Goal: Browse casually

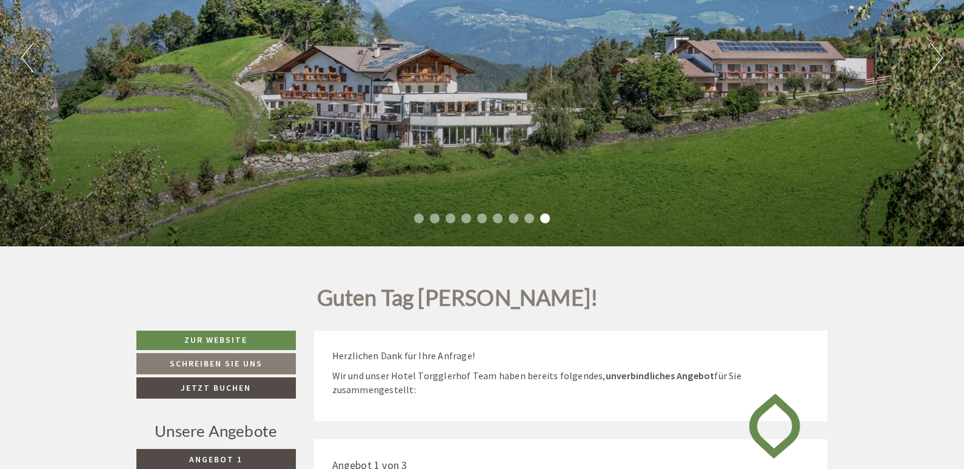
scroll to position [106, 0]
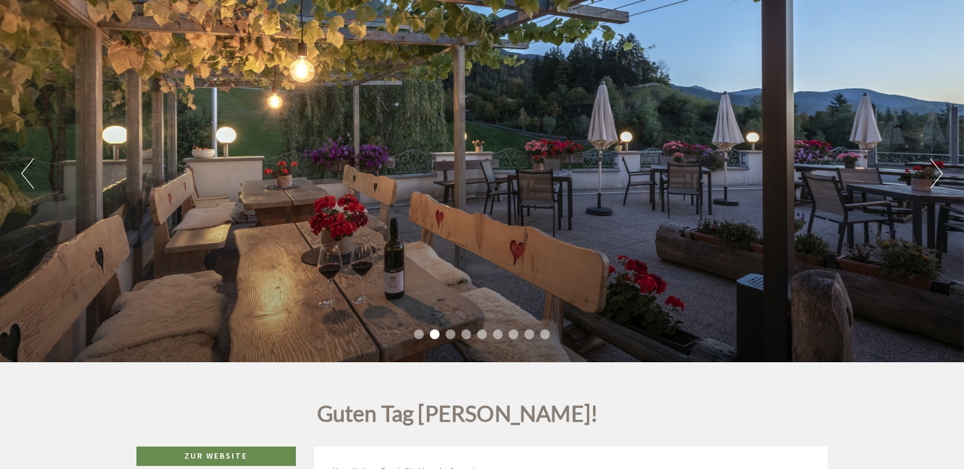
click at [940, 173] on button "Next" at bounding box center [936, 173] width 13 height 30
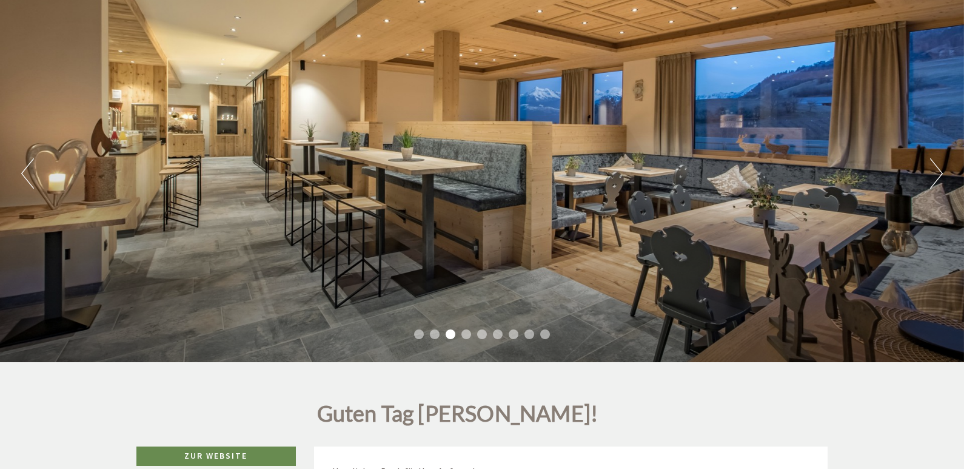
click at [940, 172] on button "Next" at bounding box center [936, 173] width 13 height 30
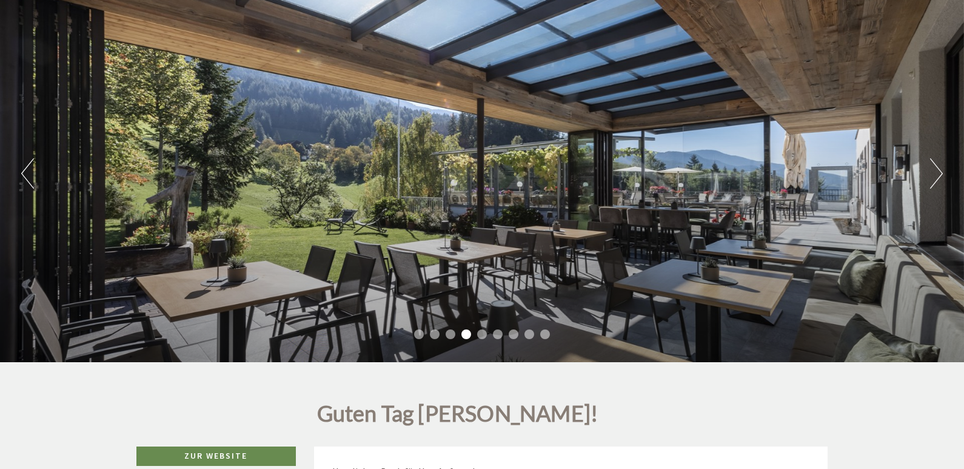
click at [940, 172] on button "Next" at bounding box center [936, 173] width 13 height 30
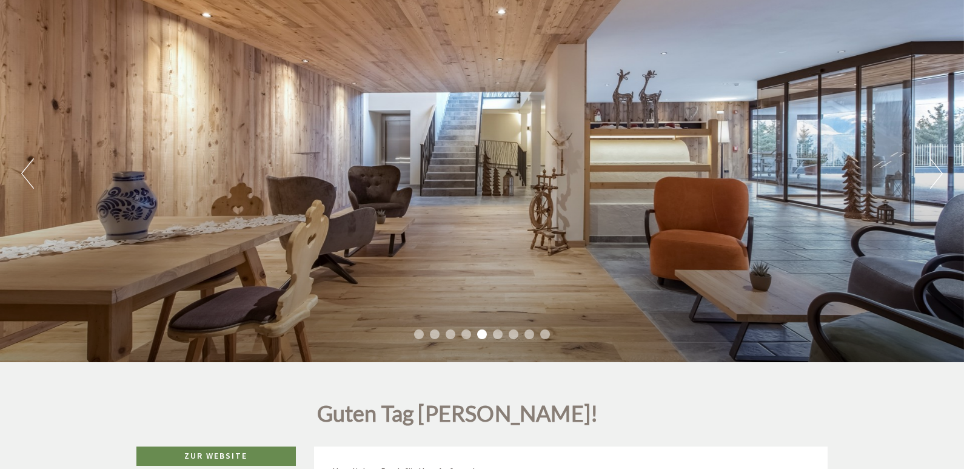
click at [940, 172] on button "Next" at bounding box center [936, 173] width 13 height 30
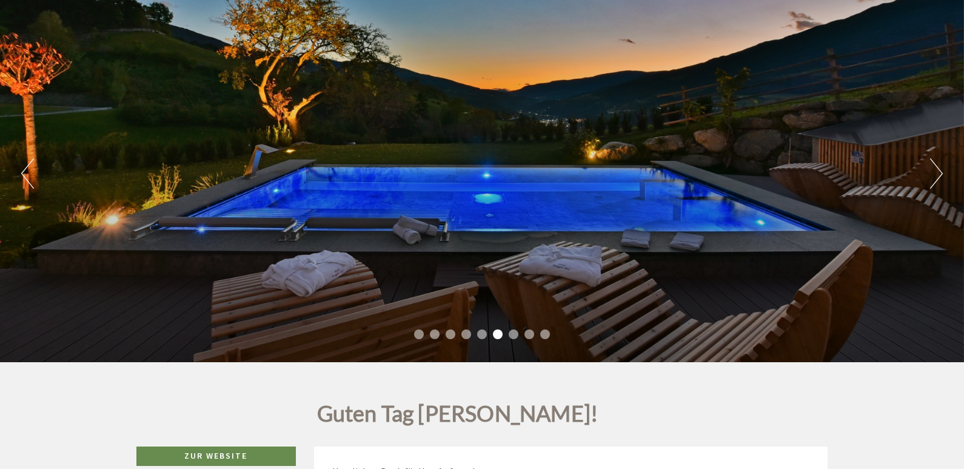
click at [939, 169] on button "Next" at bounding box center [936, 173] width 13 height 30
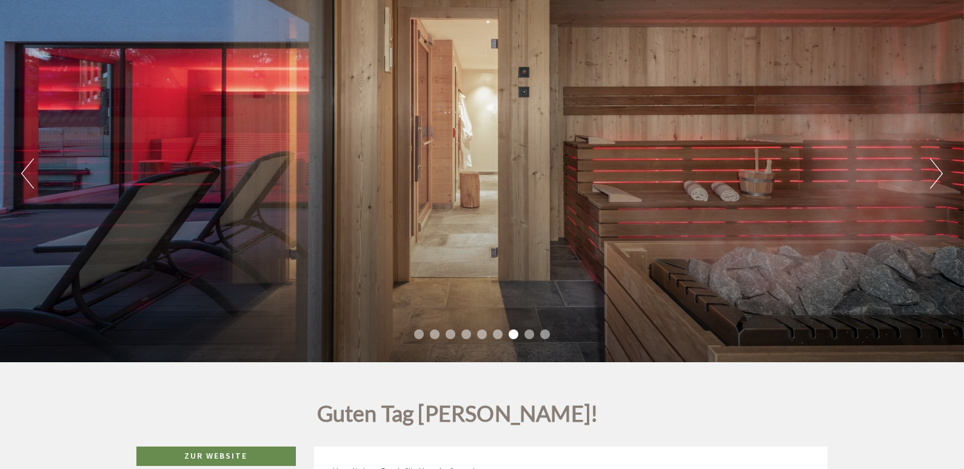
click at [939, 169] on button "Next" at bounding box center [936, 173] width 13 height 30
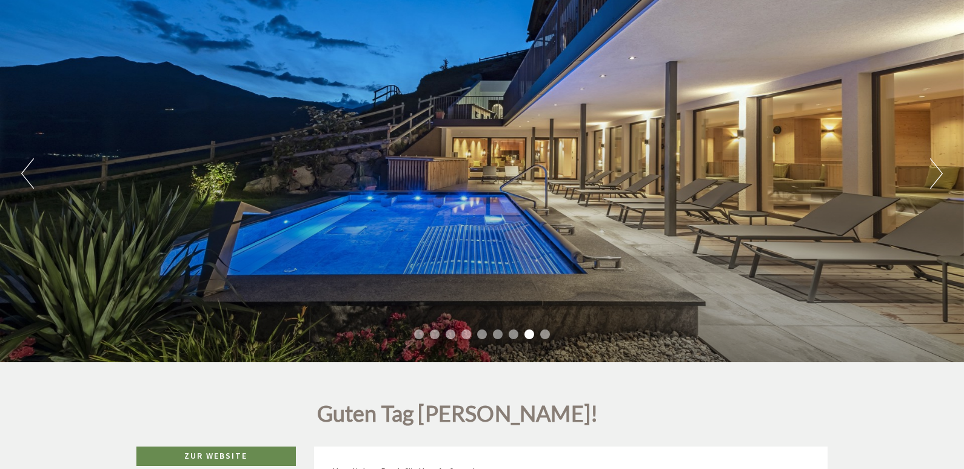
click at [939, 169] on button "Next" at bounding box center [936, 173] width 13 height 30
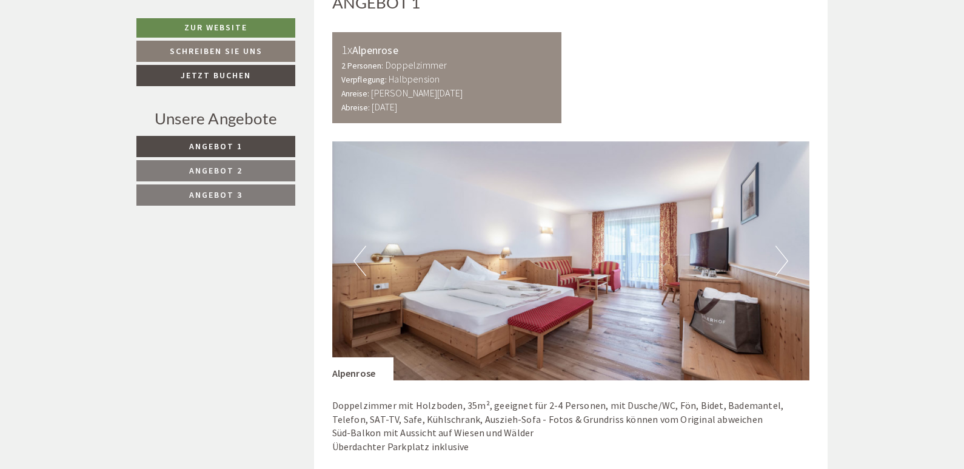
scroll to position [849, 0]
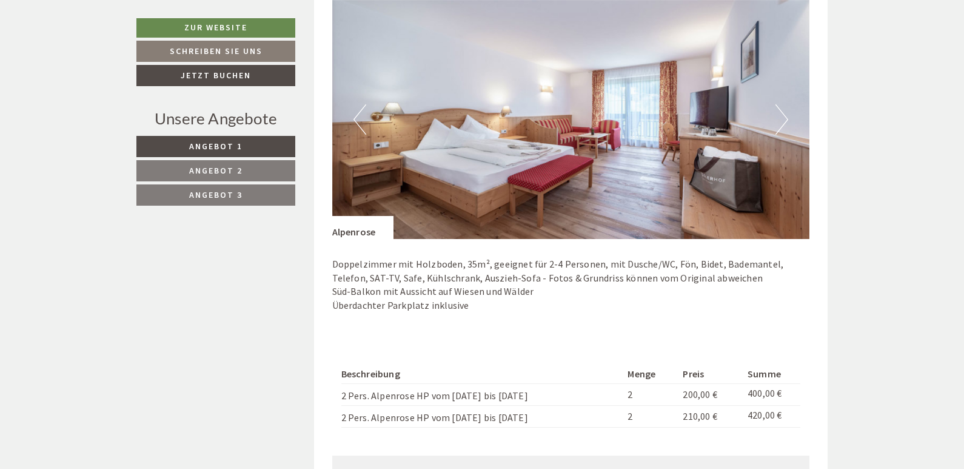
click at [785, 123] on button "Next" at bounding box center [782, 119] width 13 height 30
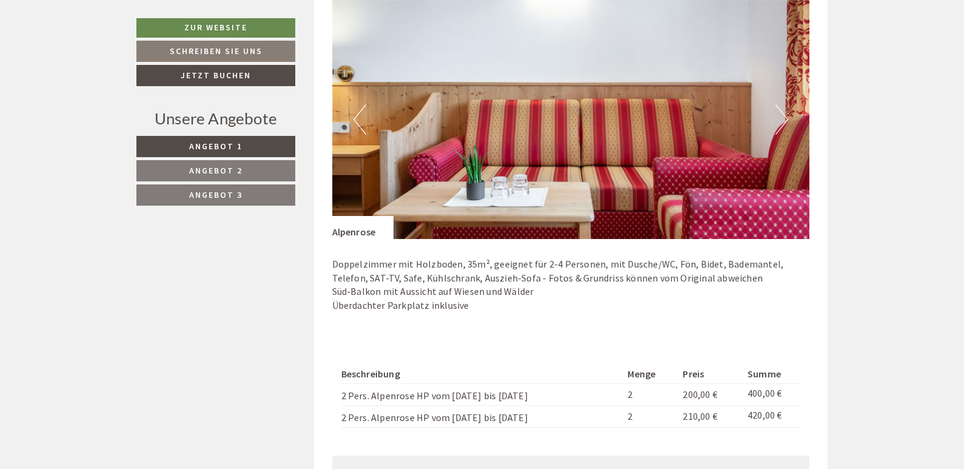
click at [785, 123] on button "Next" at bounding box center [782, 119] width 13 height 30
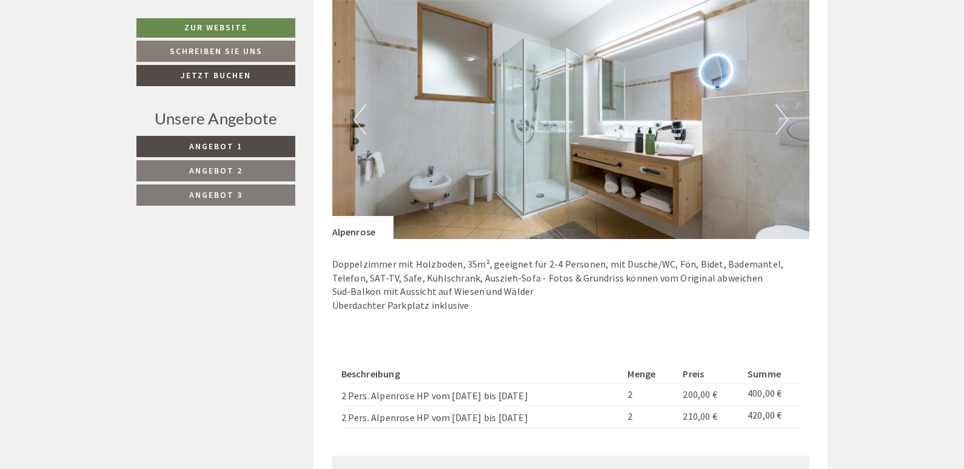
click at [785, 123] on button "Next" at bounding box center [782, 119] width 13 height 30
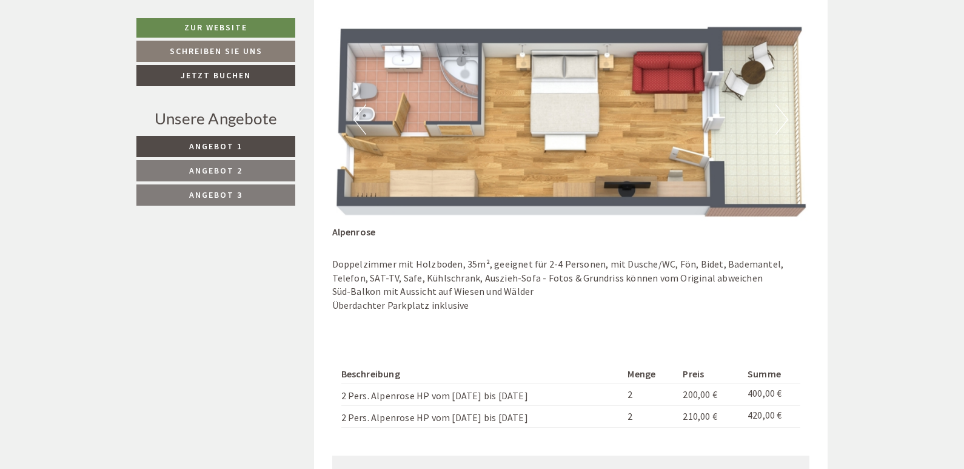
click at [785, 123] on button "Next" at bounding box center [782, 119] width 13 height 30
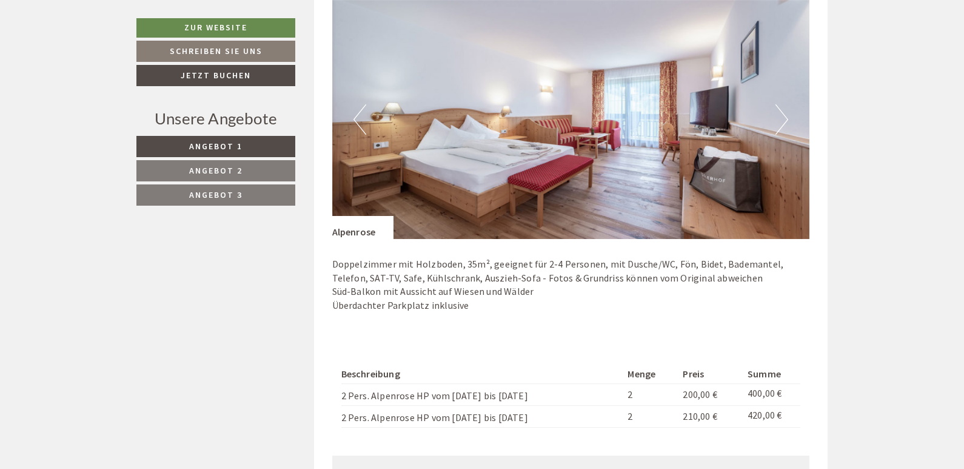
click at [785, 123] on button "Next" at bounding box center [782, 119] width 13 height 30
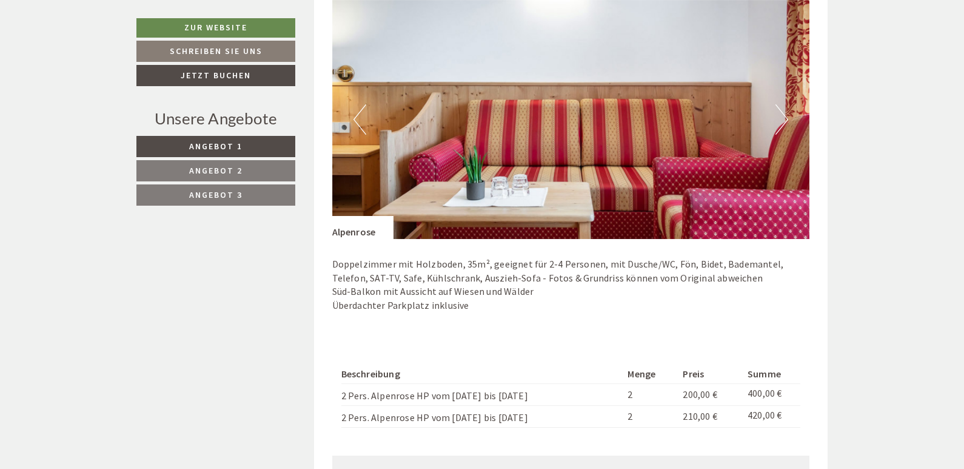
click at [785, 123] on button "Next" at bounding box center [782, 119] width 13 height 30
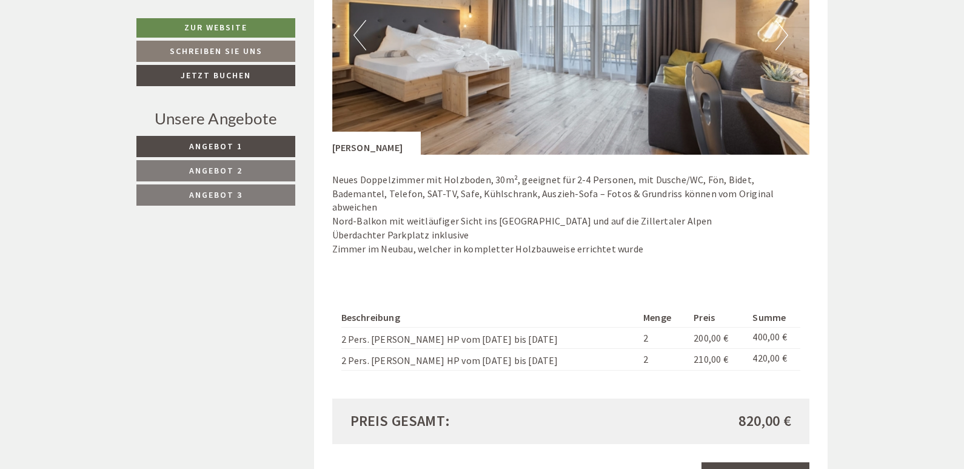
scroll to position [1557, 0]
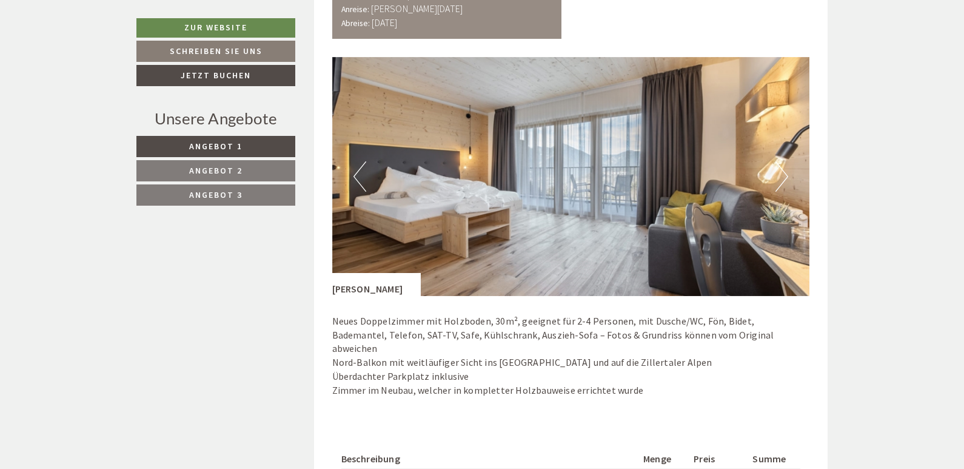
click at [779, 175] on button "Next" at bounding box center [782, 176] width 13 height 30
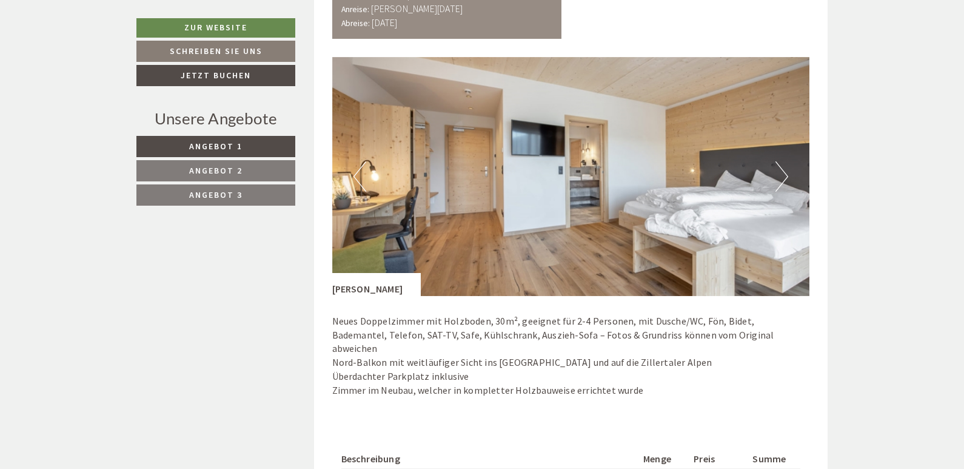
click at [780, 175] on button "Next" at bounding box center [782, 176] width 13 height 30
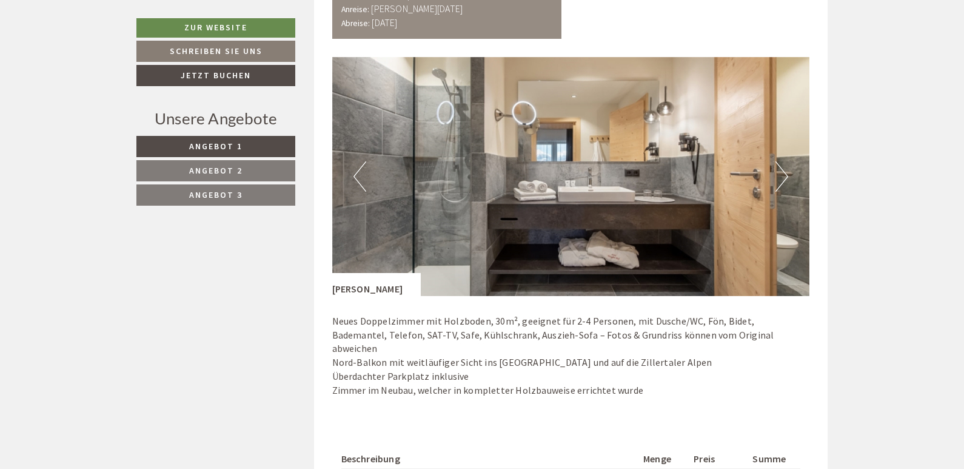
click at [780, 175] on button "Next" at bounding box center [782, 176] width 13 height 30
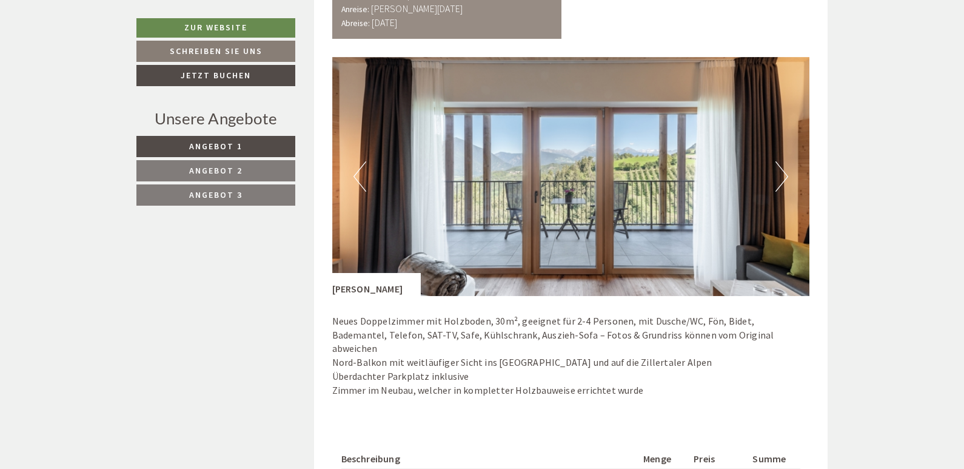
click at [780, 175] on button "Next" at bounding box center [782, 176] width 13 height 30
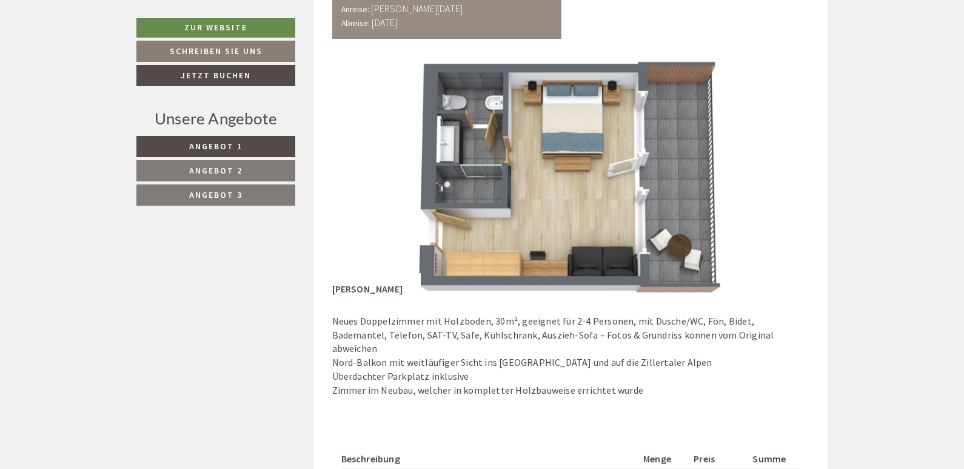
click at [780, 176] on button "Next" at bounding box center [782, 176] width 13 height 30
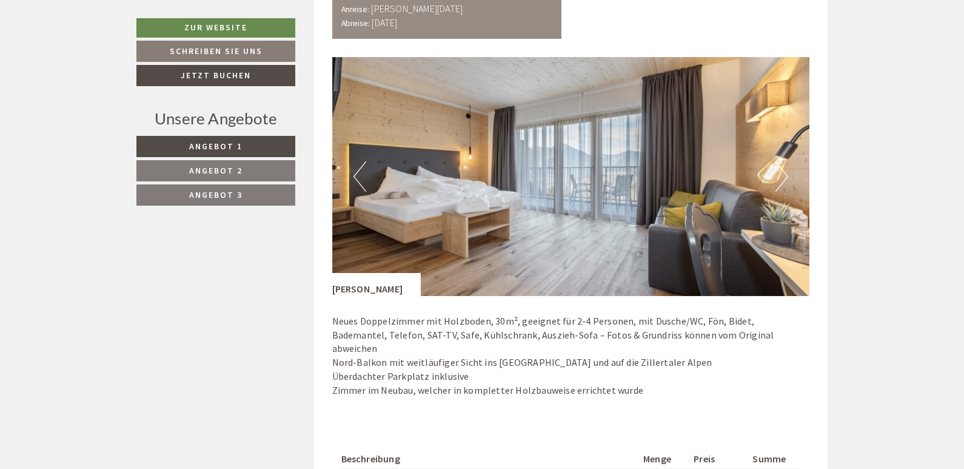
click at [780, 176] on button "Next" at bounding box center [782, 176] width 13 height 30
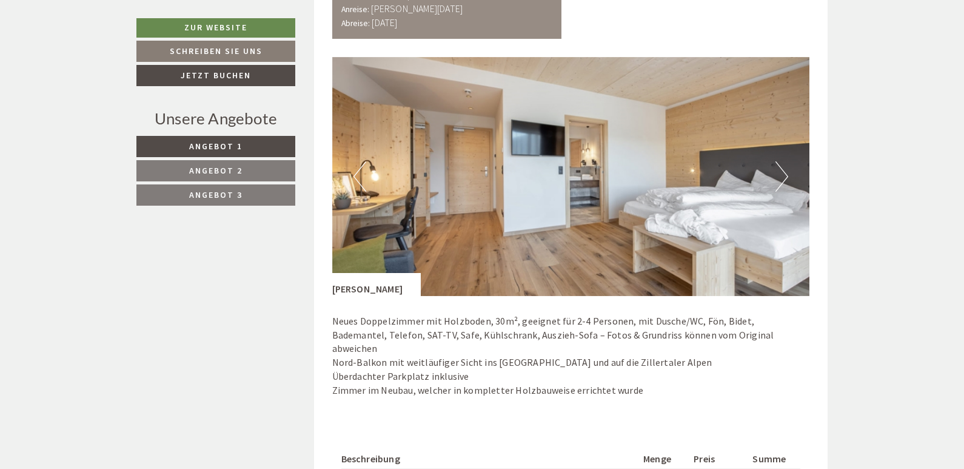
click at [780, 176] on button "Next" at bounding box center [782, 176] width 13 height 30
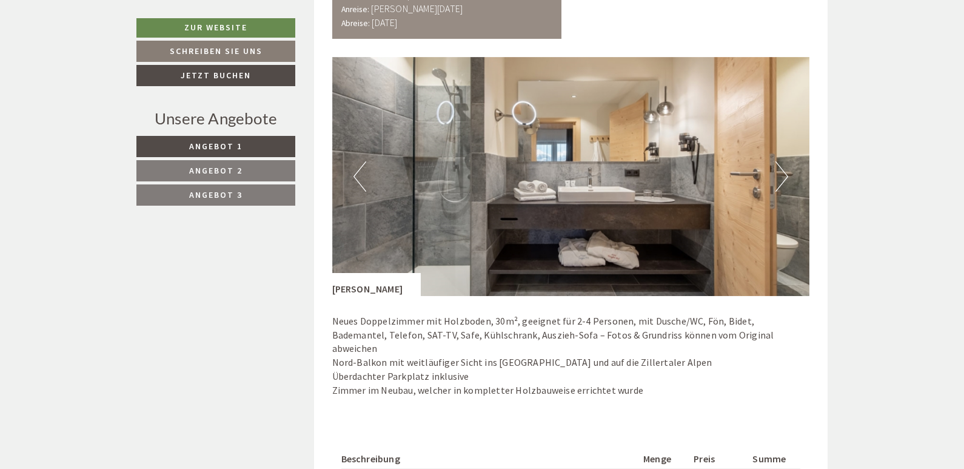
click at [780, 176] on button "Next" at bounding box center [782, 176] width 13 height 30
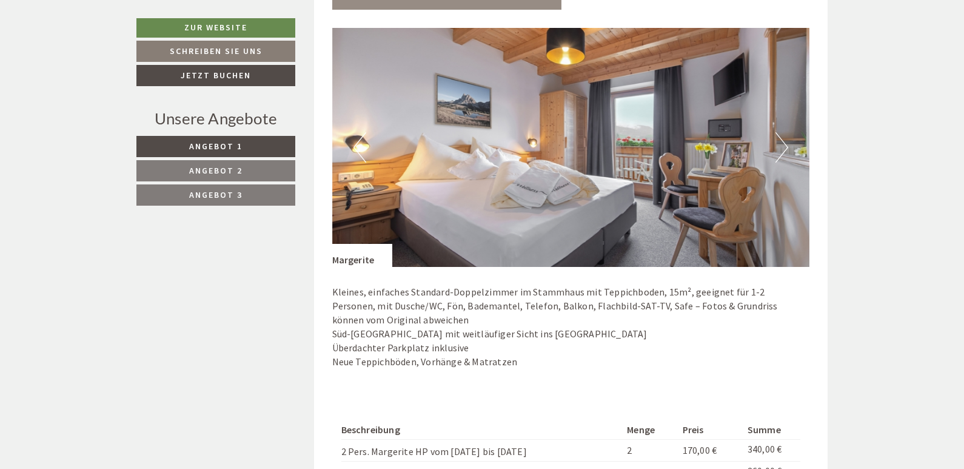
scroll to position [2406, 0]
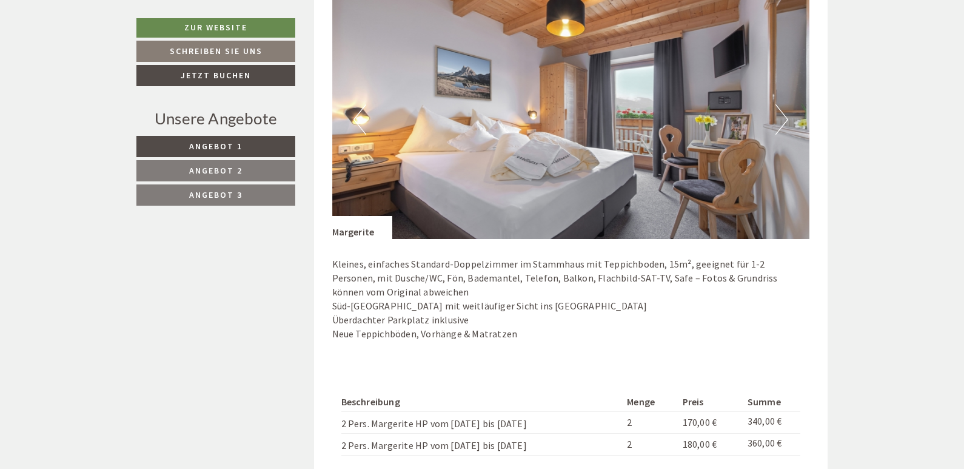
click at [781, 107] on button "Next" at bounding box center [782, 119] width 13 height 30
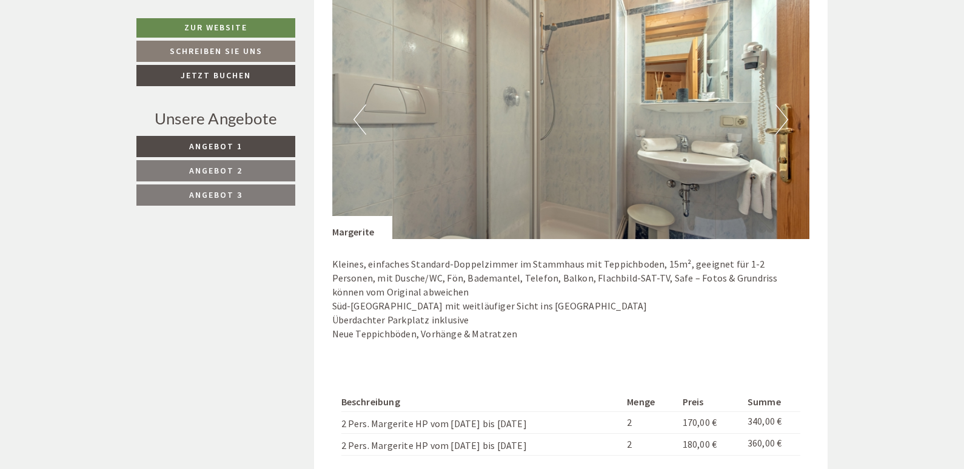
click at [781, 107] on button "Next" at bounding box center [782, 119] width 13 height 30
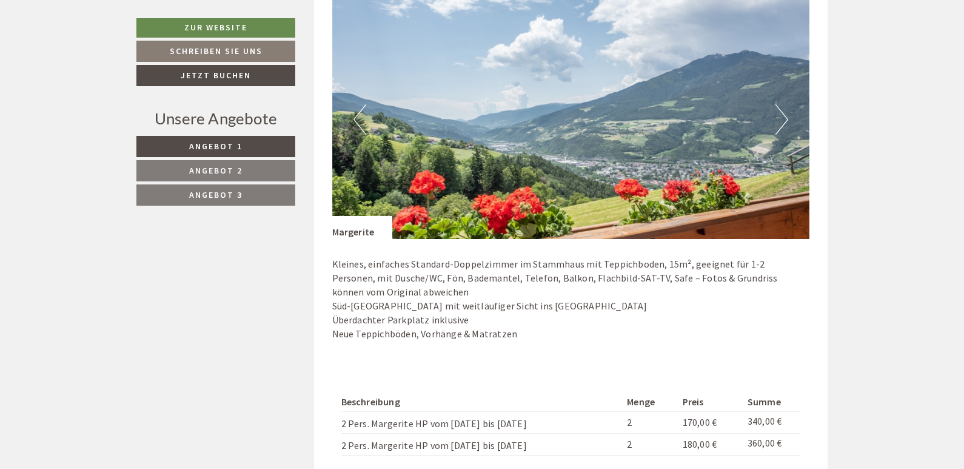
click at [781, 107] on button "Next" at bounding box center [782, 119] width 13 height 30
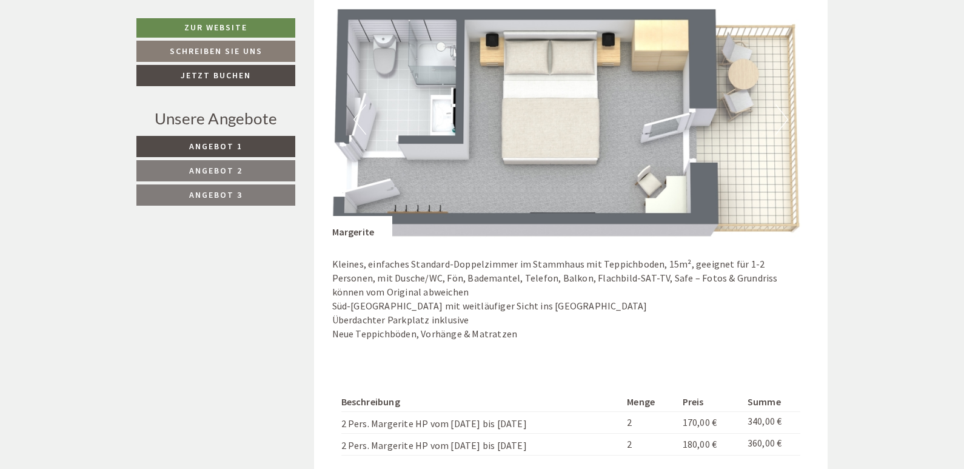
click at [781, 107] on button "Next" at bounding box center [782, 119] width 13 height 30
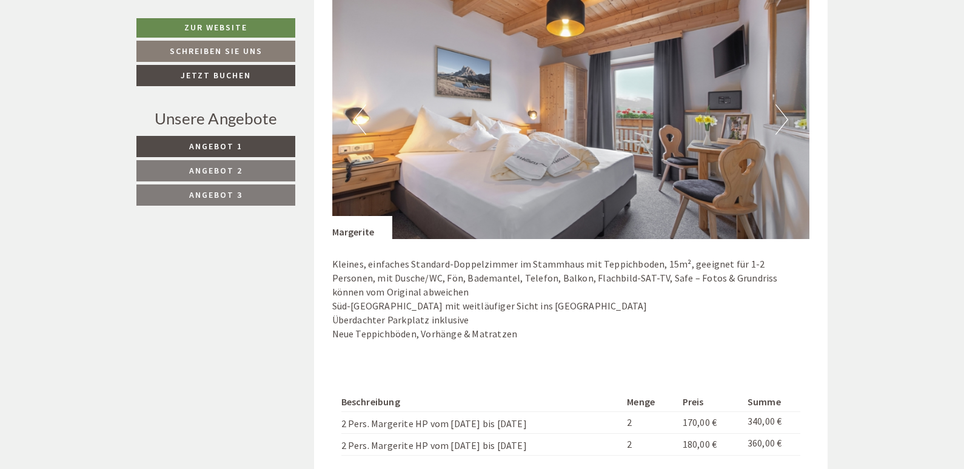
click at [781, 107] on button "Next" at bounding box center [782, 119] width 13 height 30
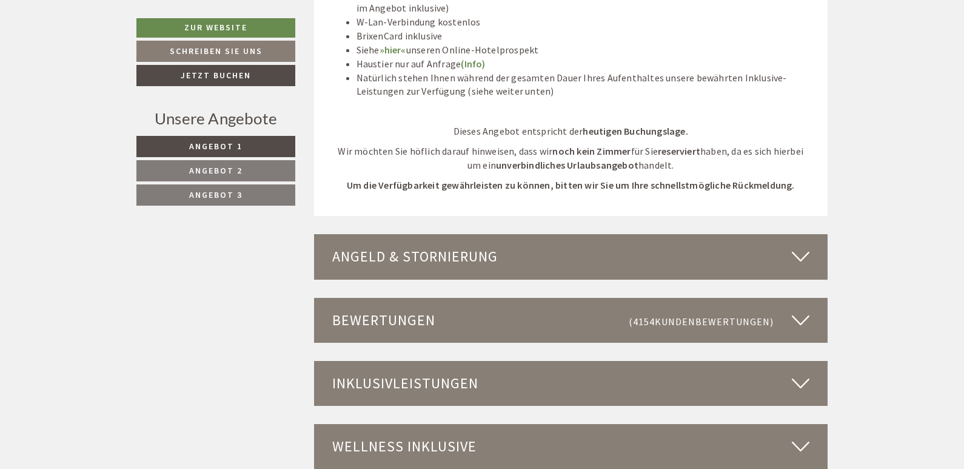
scroll to position [3113, 0]
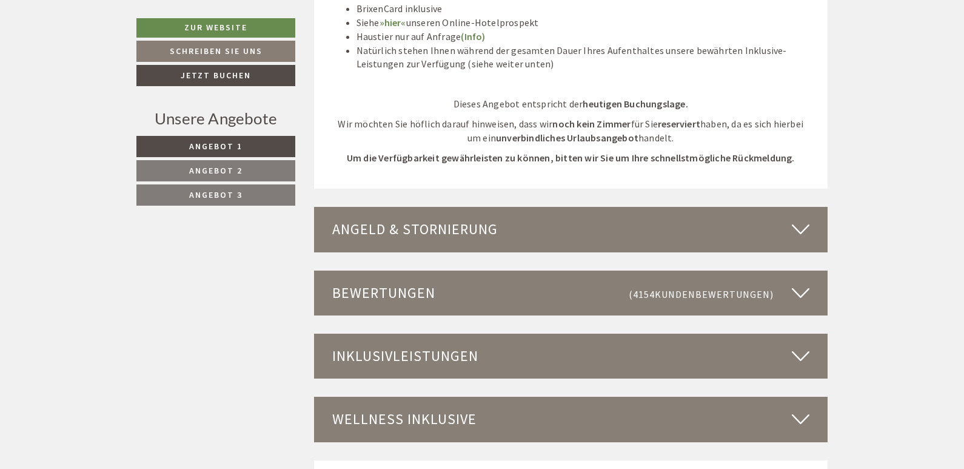
click at [799, 346] on icon at bounding box center [801, 356] width 18 height 21
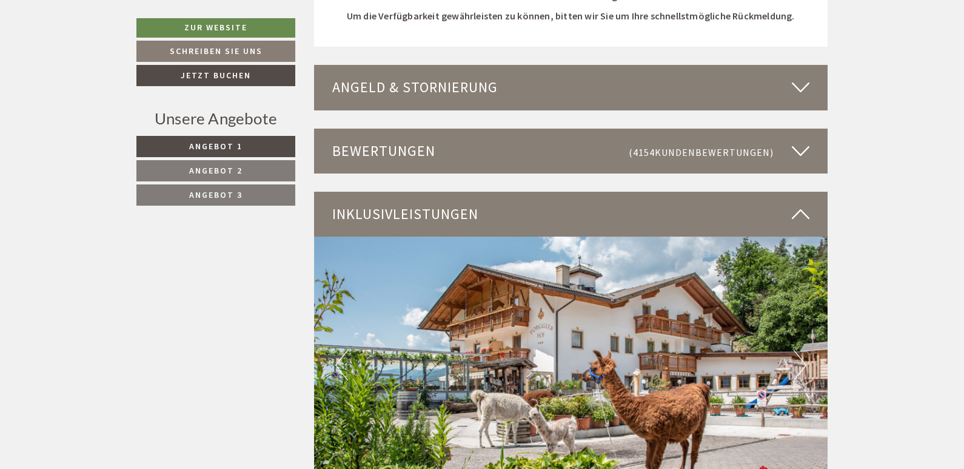
scroll to position [3396, 0]
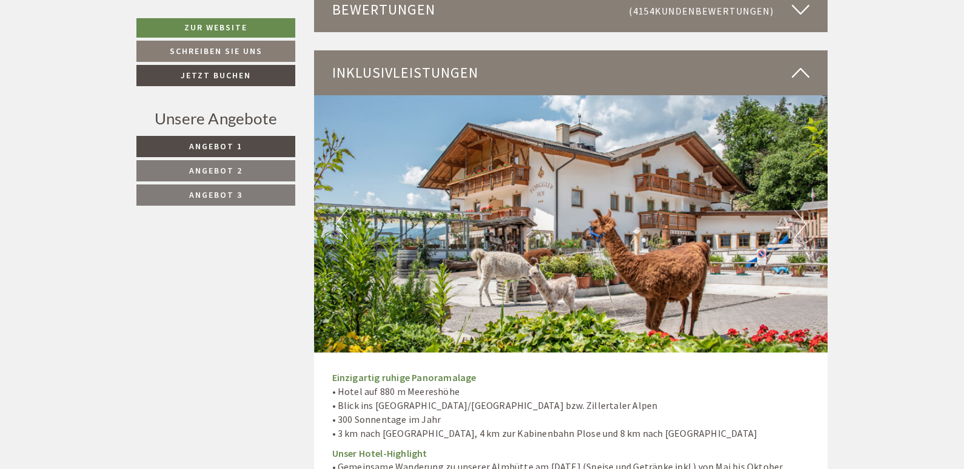
click at [805, 213] on button "Next" at bounding box center [800, 224] width 13 height 30
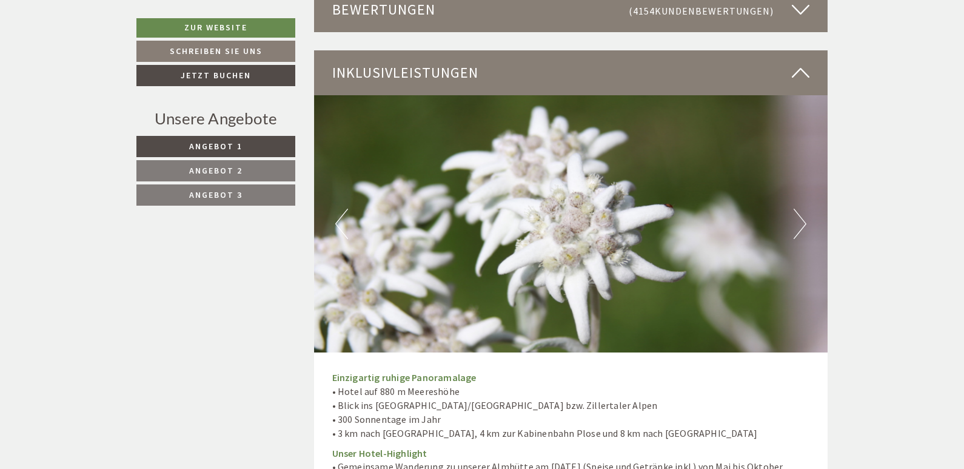
click at [805, 213] on button "Next" at bounding box center [800, 224] width 13 height 30
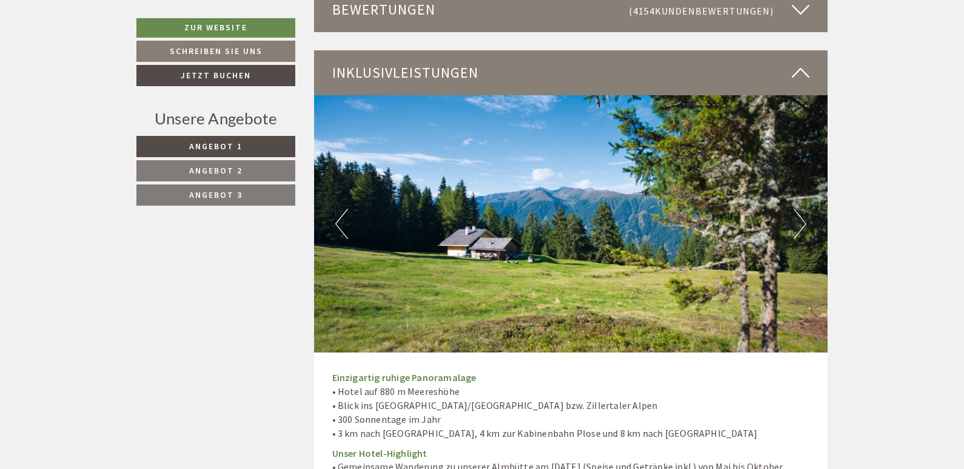
click at [805, 213] on button "Next" at bounding box center [800, 224] width 13 height 30
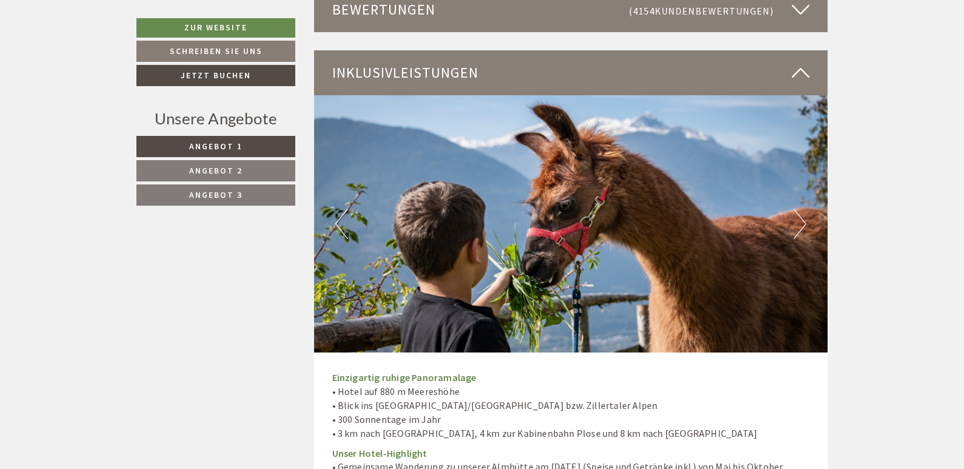
click at [805, 213] on button "Next" at bounding box center [800, 224] width 13 height 30
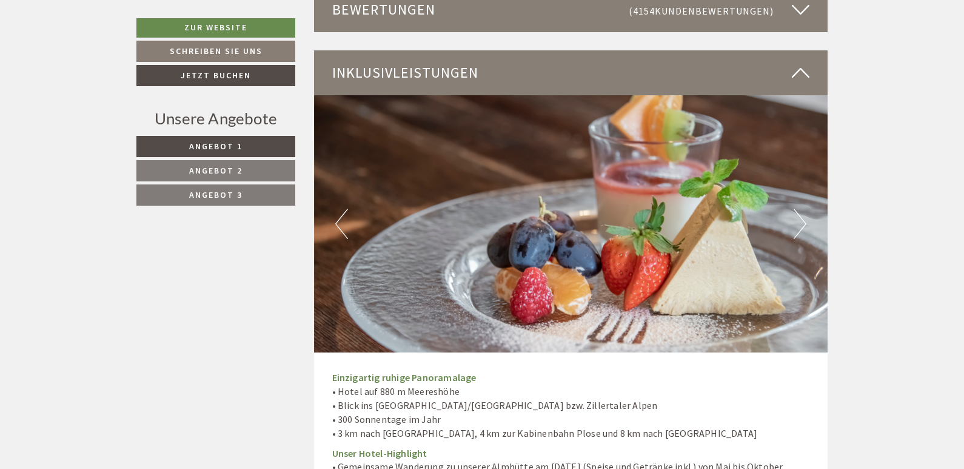
click at [805, 213] on button "Next" at bounding box center [800, 224] width 13 height 30
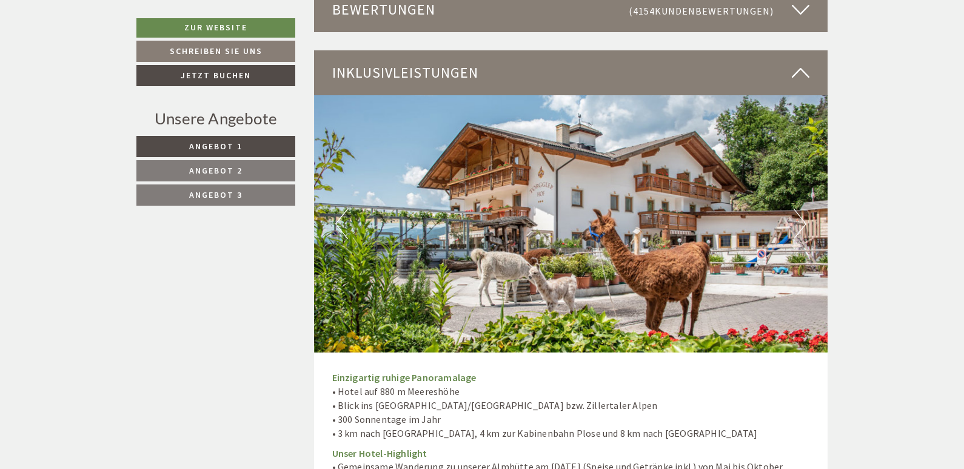
click at [805, 213] on button "Next" at bounding box center [800, 224] width 13 height 30
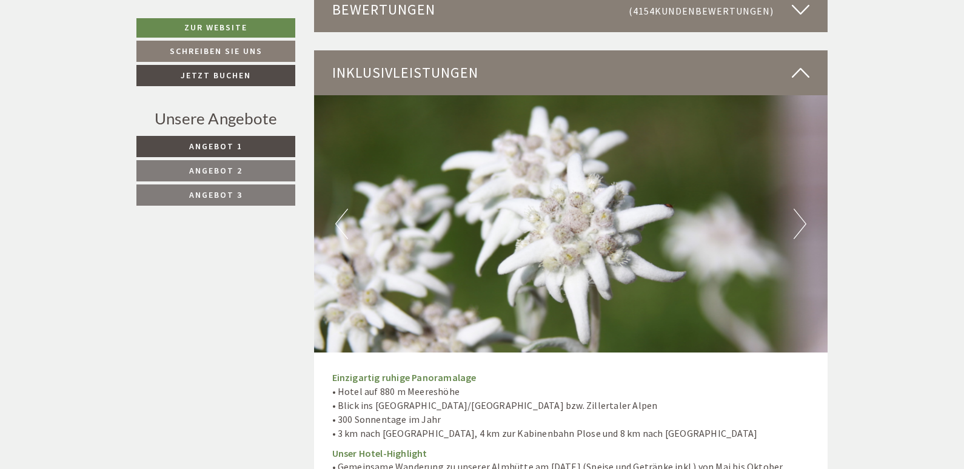
click at [805, 213] on button "Next" at bounding box center [800, 224] width 13 height 30
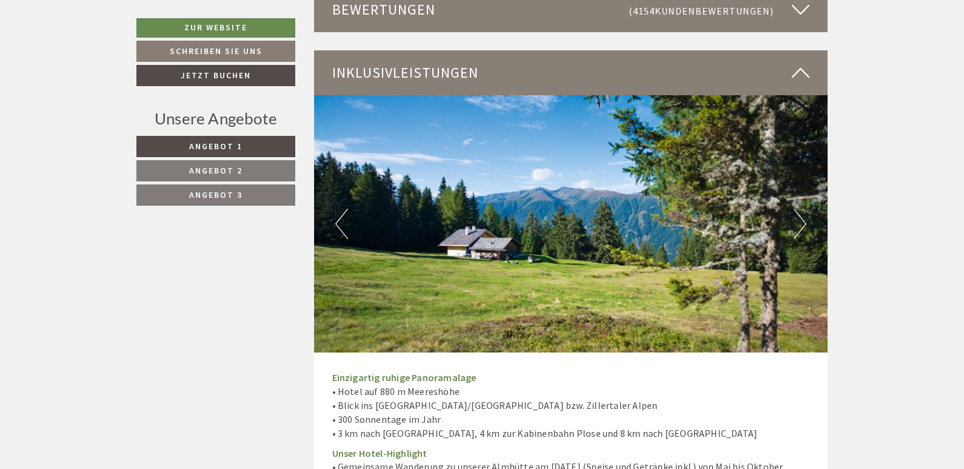
click at [805, 213] on button "Next" at bounding box center [800, 224] width 13 height 30
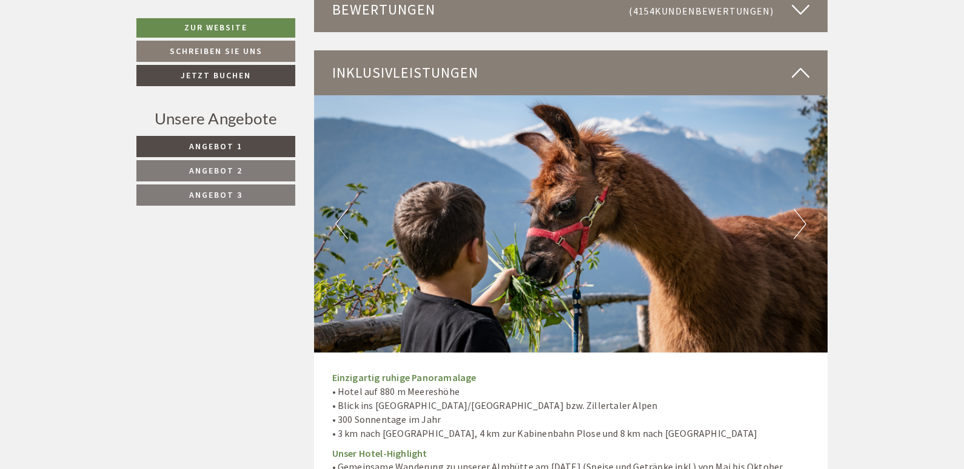
click at [805, 213] on button "Next" at bounding box center [800, 224] width 13 height 30
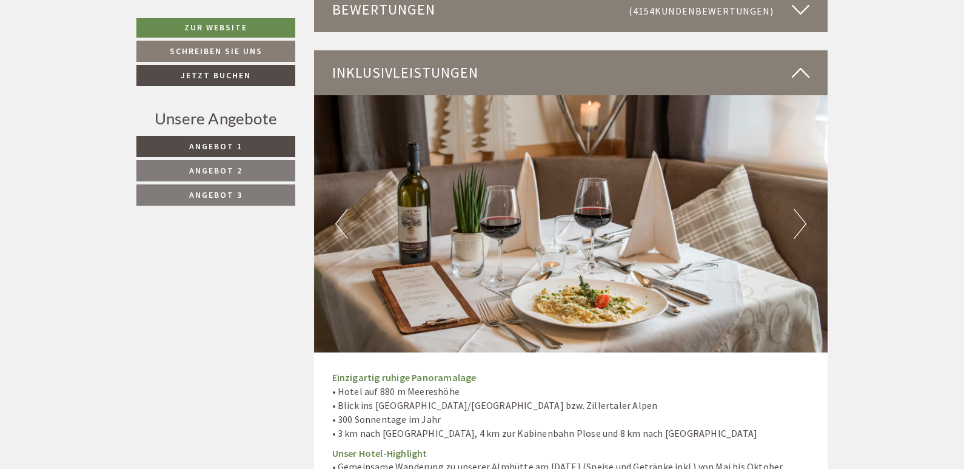
click at [804, 211] on button "Next" at bounding box center [800, 224] width 13 height 30
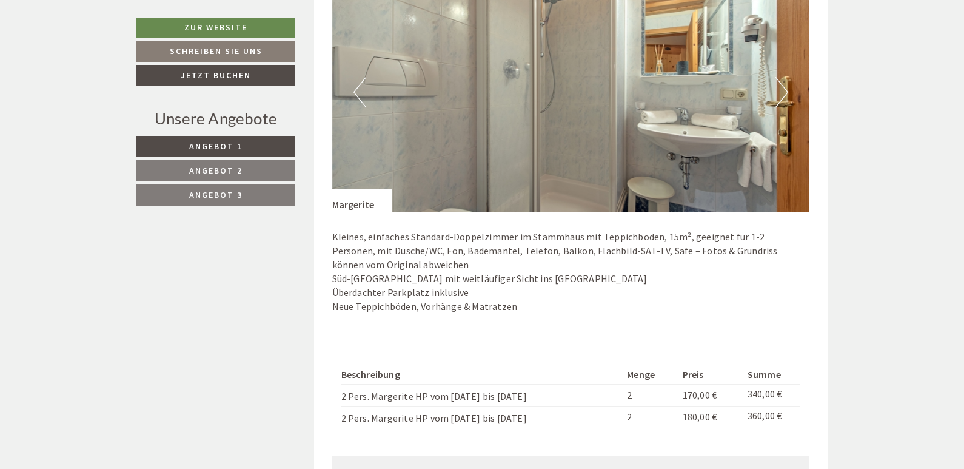
scroll to position [2406, 0]
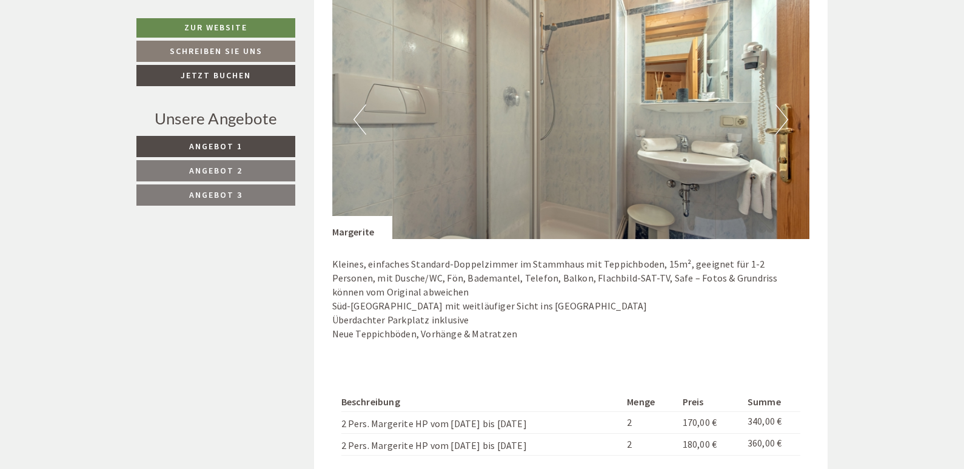
click at [781, 107] on button "Next" at bounding box center [782, 119] width 13 height 30
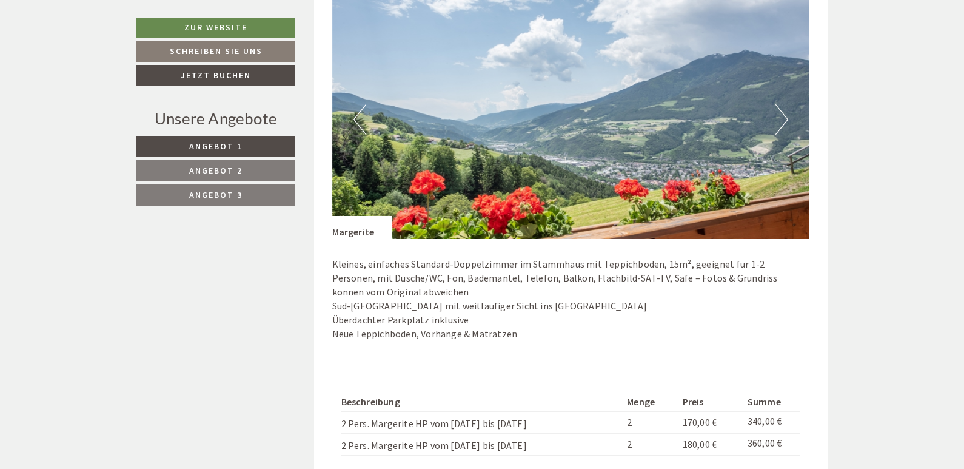
click at [781, 107] on button "Next" at bounding box center [782, 119] width 13 height 30
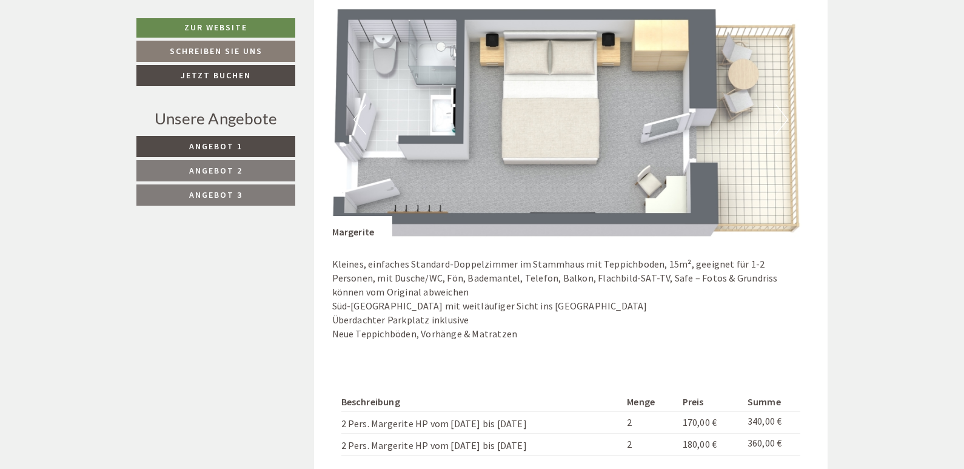
click at [781, 107] on button "Next" at bounding box center [782, 119] width 13 height 30
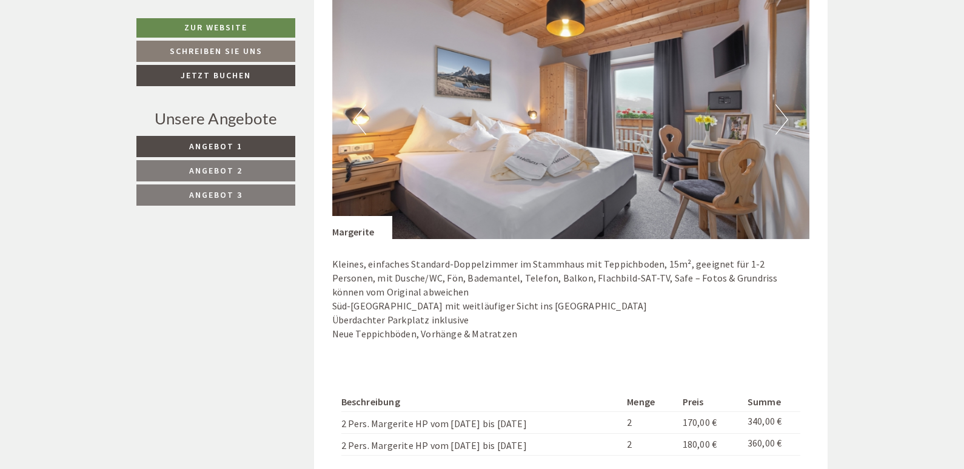
click at [783, 106] on button "Next" at bounding box center [782, 119] width 13 height 30
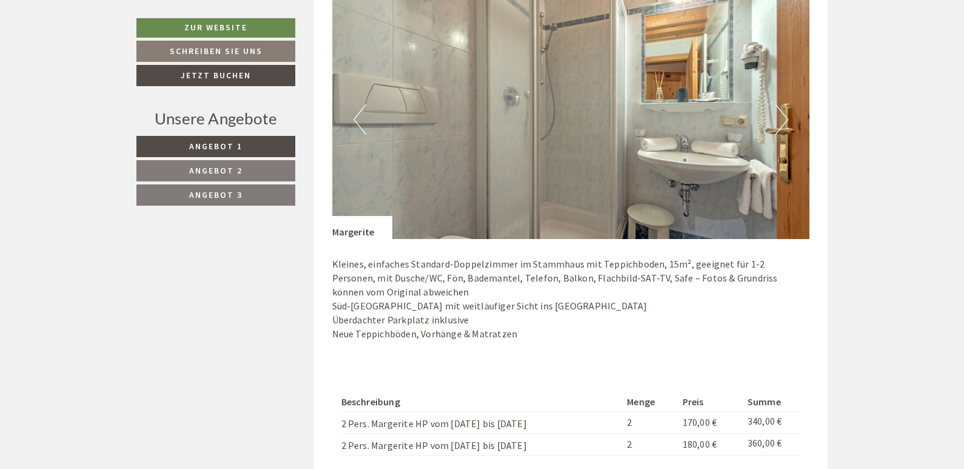
click at [783, 106] on button "Next" at bounding box center [782, 119] width 13 height 30
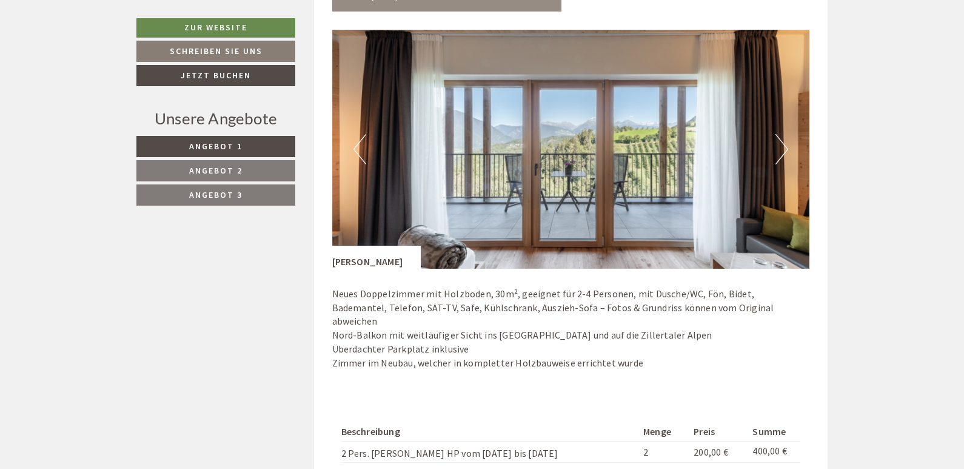
scroll to position [1557, 0]
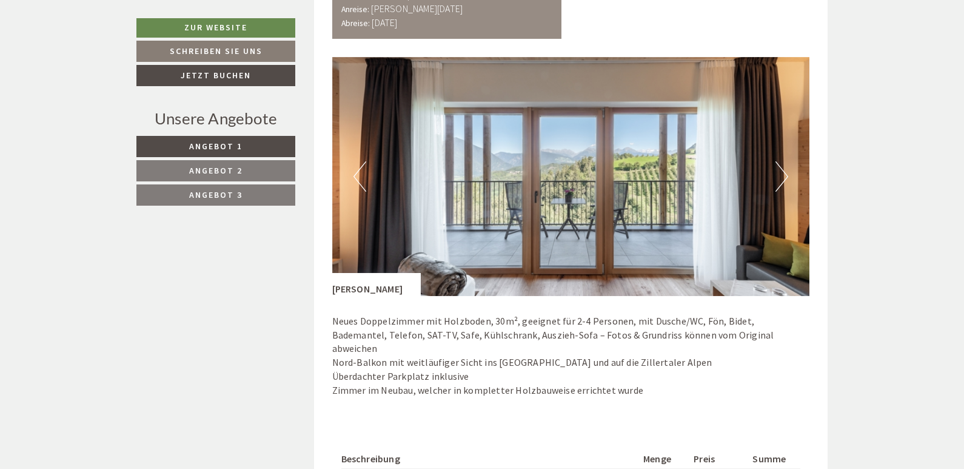
click at [783, 173] on button "Next" at bounding box center [782, 176] width 13 height 30
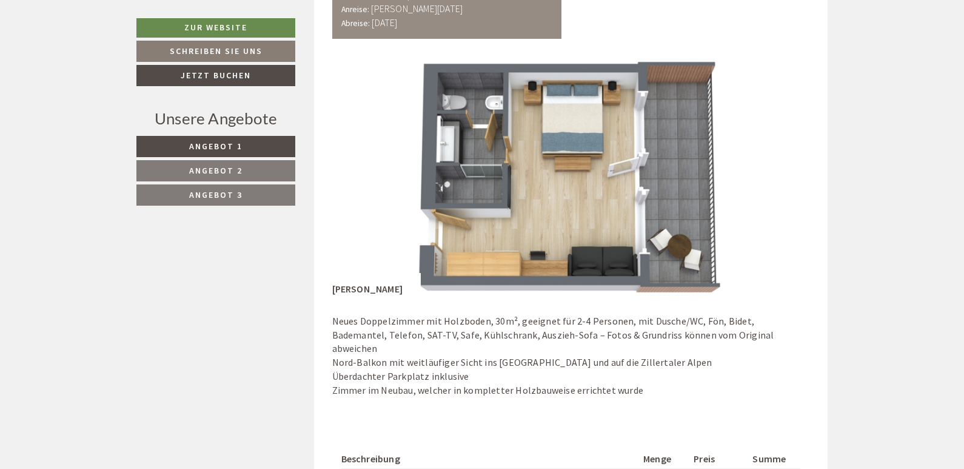
click at [783, 173] on button "Next" at bounding box center [782, 176] width 13 height 30
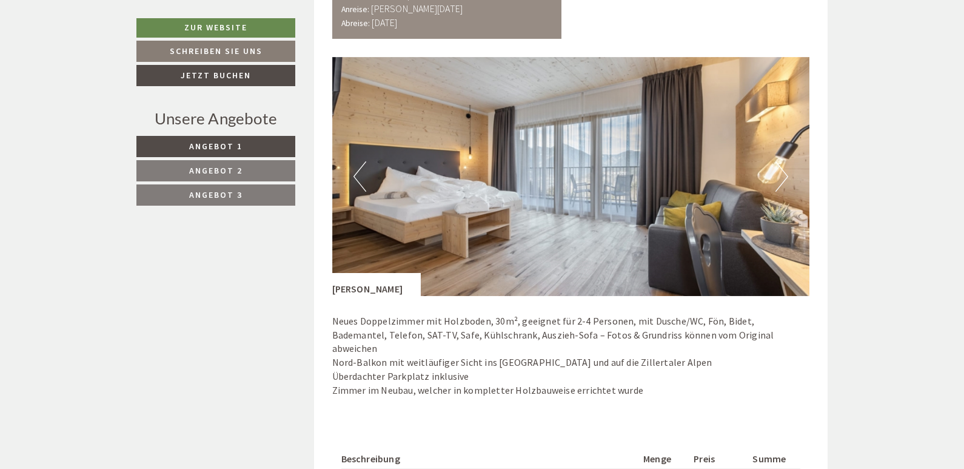
click at [783, 173] on button "Next" at bounding box center [782, 176] width 13 height 30
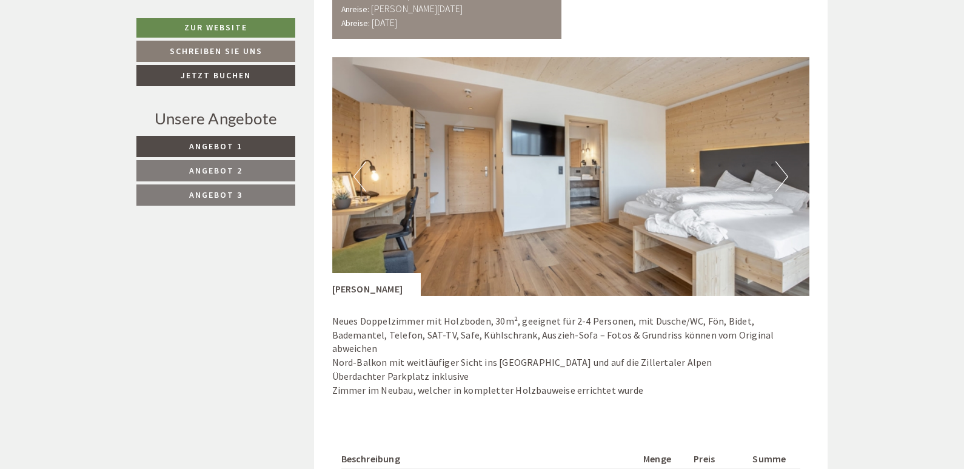
click at [783, 173] on button "Next" at bounding box center [782, 176] width 13 height 30
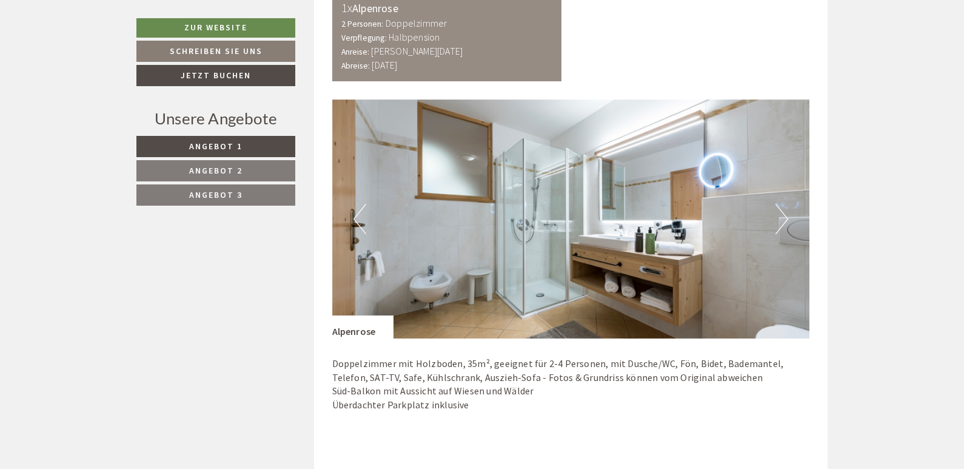
scroll to position [708, 0]
